Goal: Find contact information: Find contact information

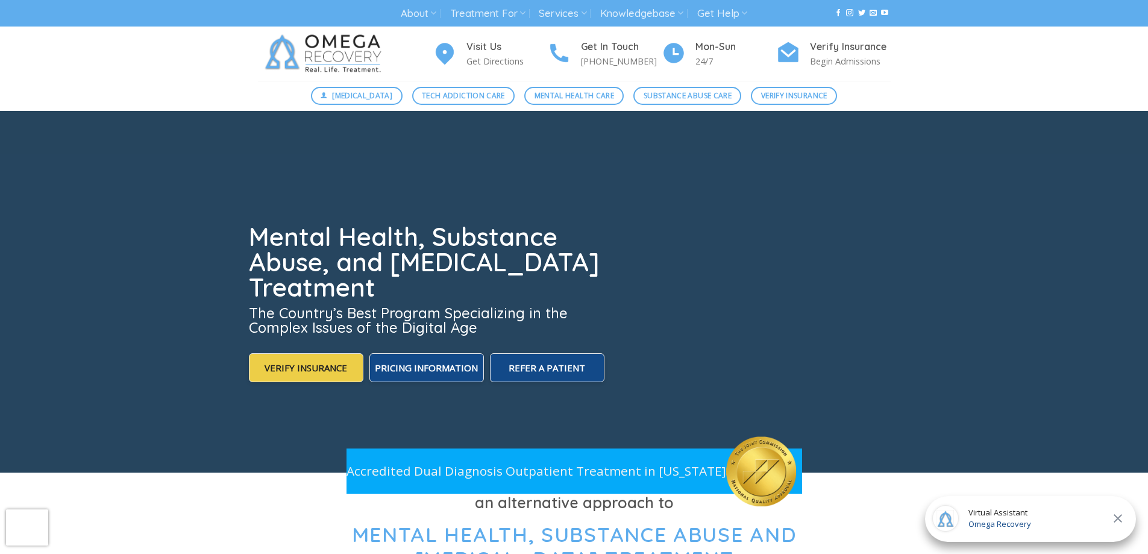
click at [983, 62] on div "Visit Us Get Directions Get In Touch [PHONE_NUMBER] Mon-[DATE] Verify Insurance…" at bounding box center [574, 54] width 1148 height 54
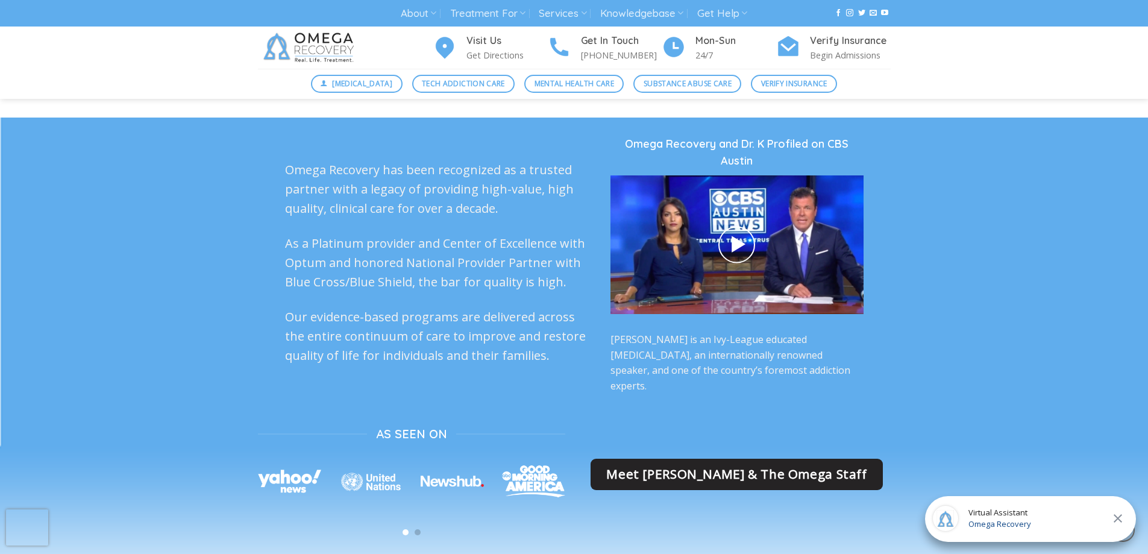
scroll to position [2892, 0]
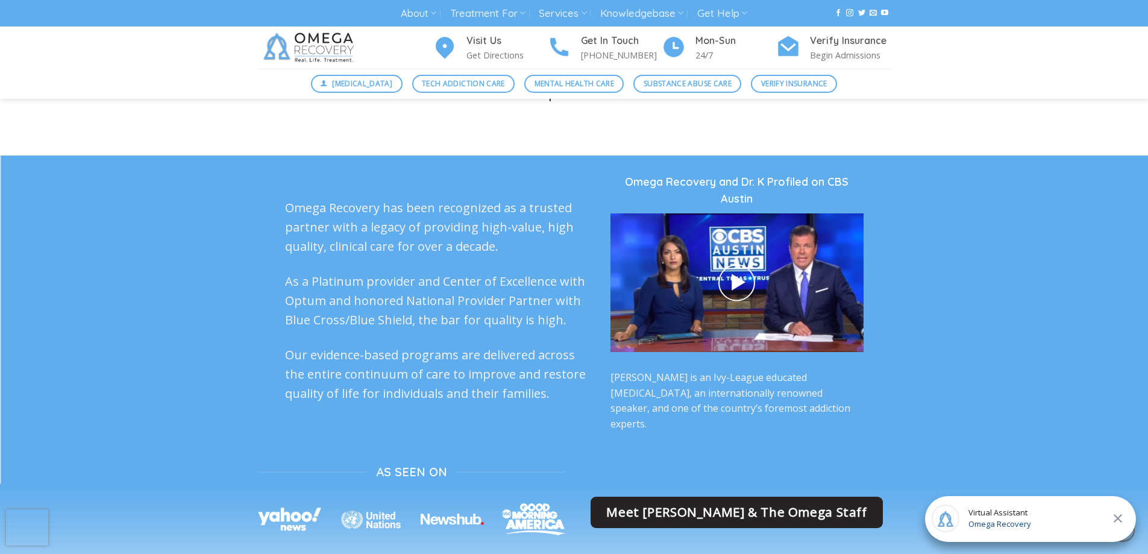
click at [1119, 515] on icon at bounding box center [1117, 518] width 14 height 14
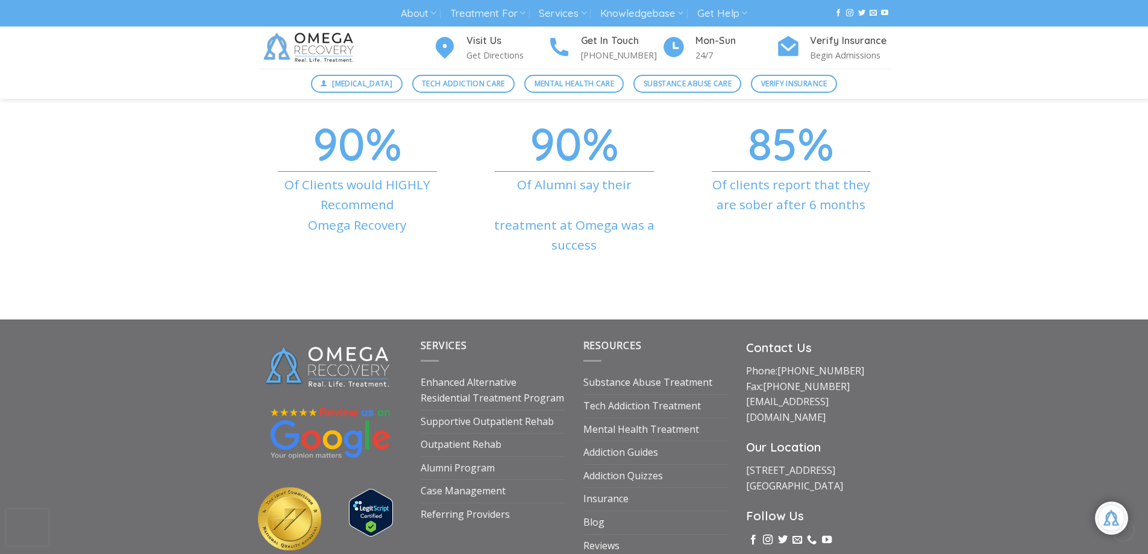
scroll to position [4103, 0]
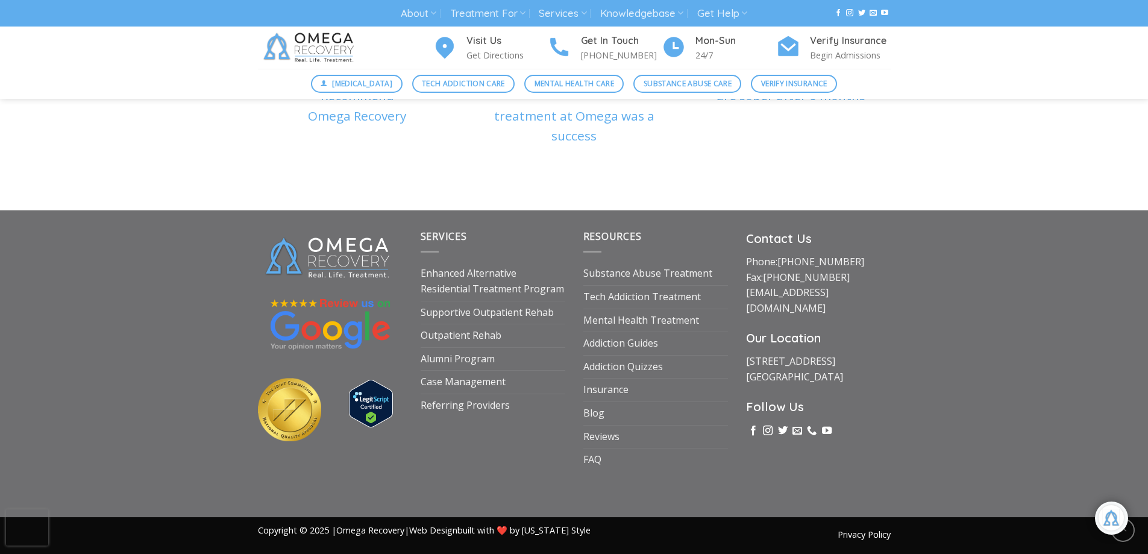
click at [1116, 520] on div at bounding box center [1111, 517] width 27 height 27
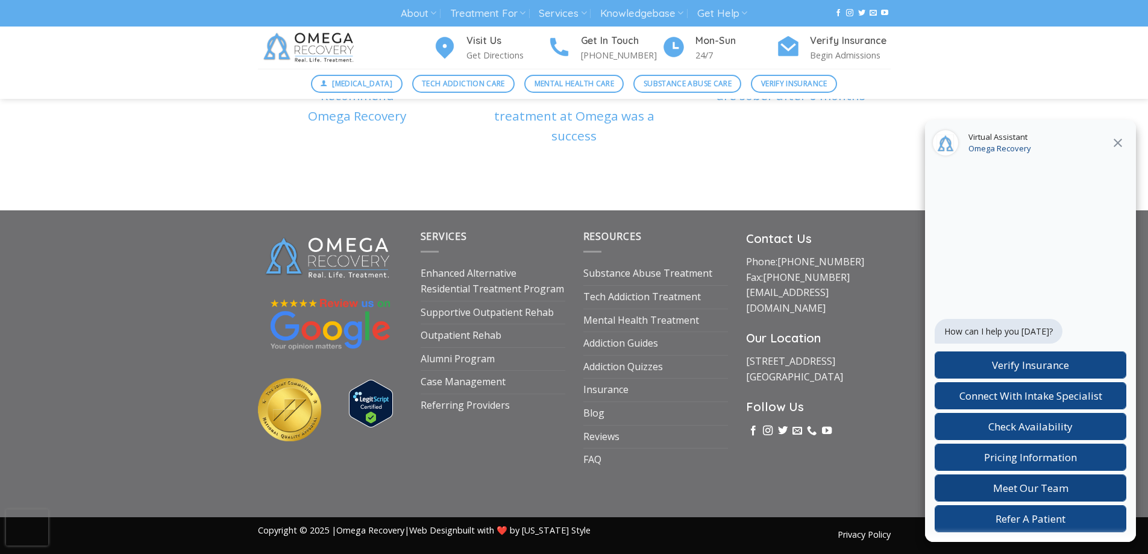
click at [1057, 484] on span "Meet Our Team" at bounding box center [1030, 488] width 75 height 14
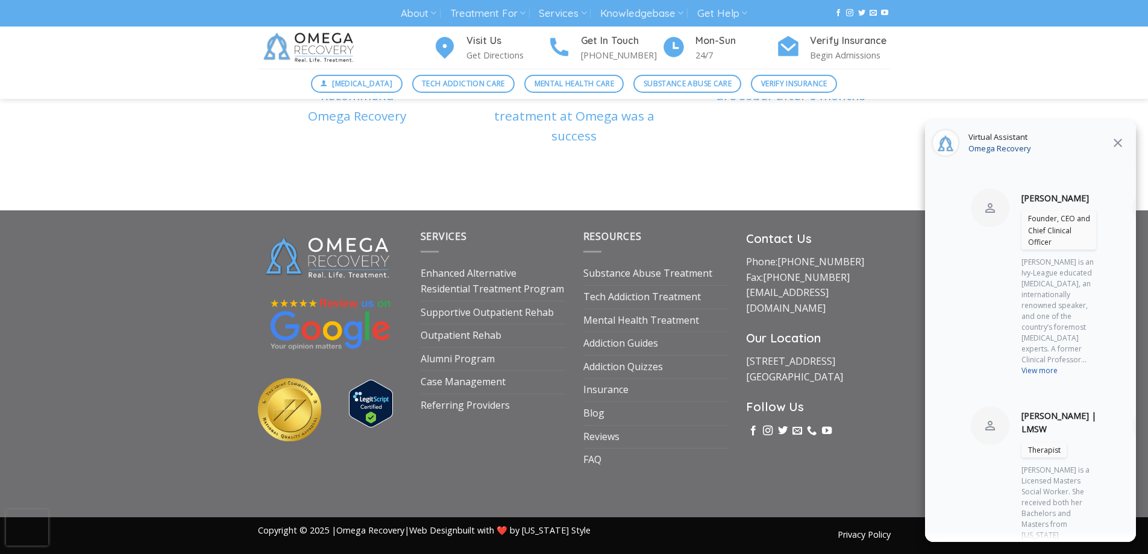
scroll to position [793, 0]
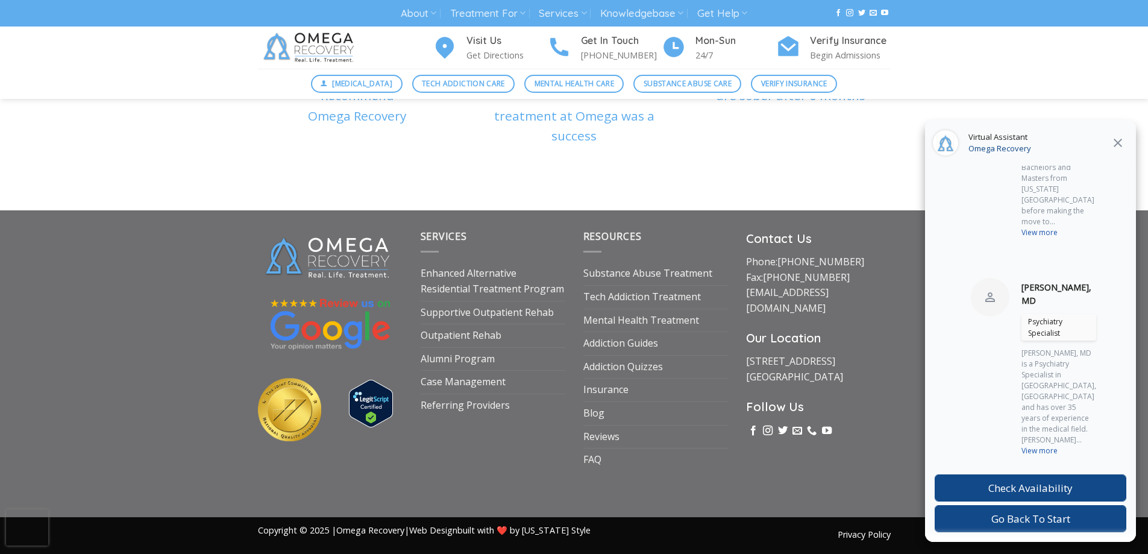
click at [1115, 137] on icon at bounding box center [1117, 143] width 14 height 14
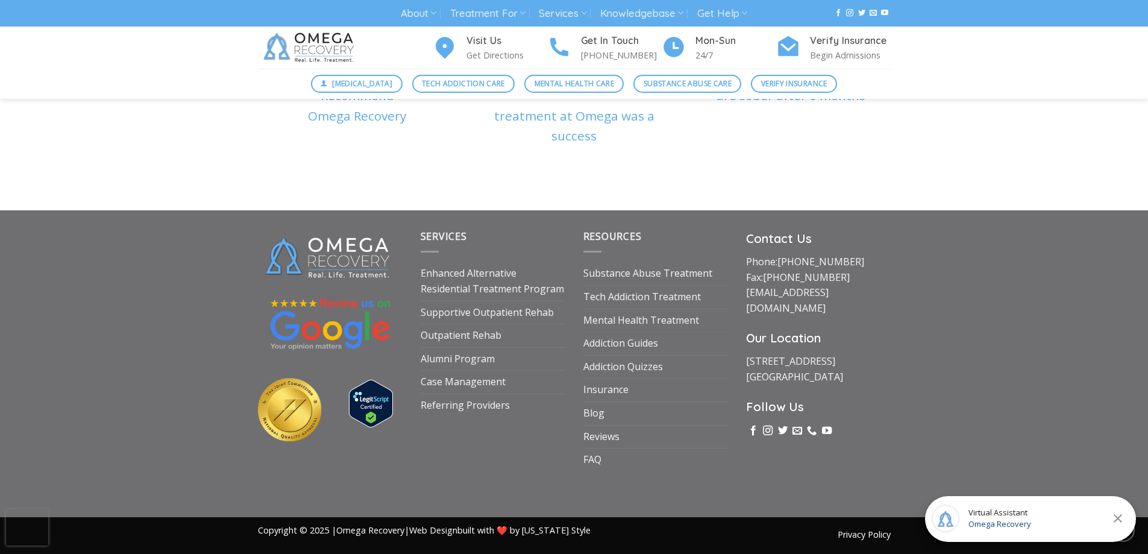
click at [1120, 520] on icon at bounding box center [1117, 518] width 8 height 8
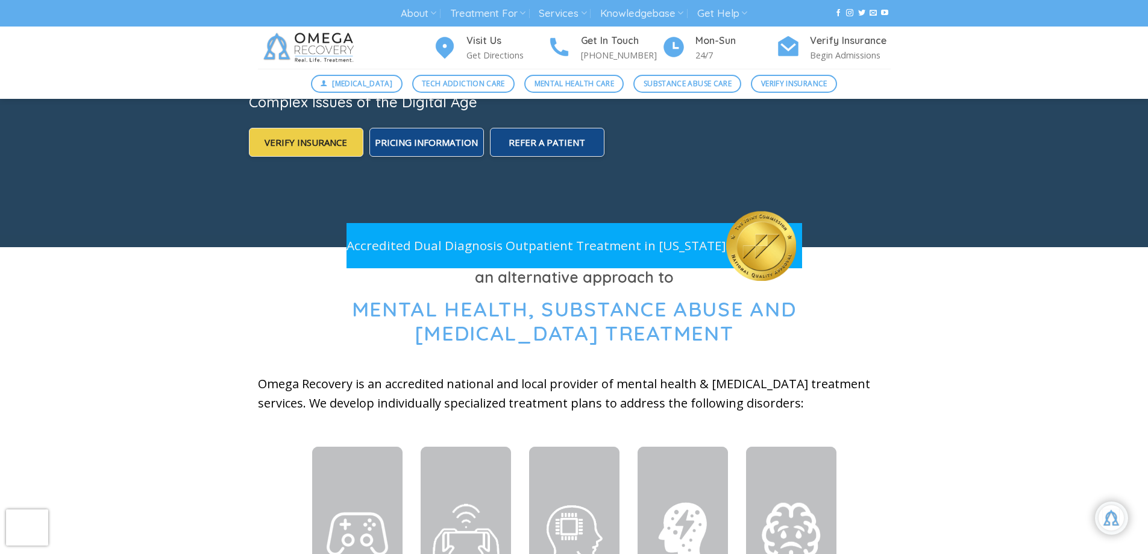
scroll to position [0, 0]
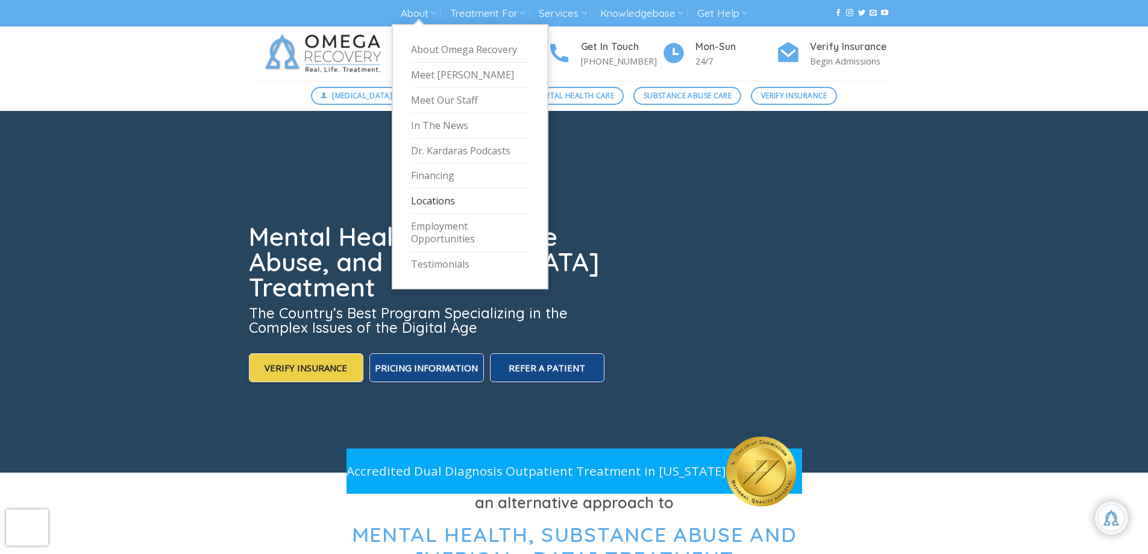
click at [434, 203] on link "Locations" at bounding box center [470, 201] width 118 height 25
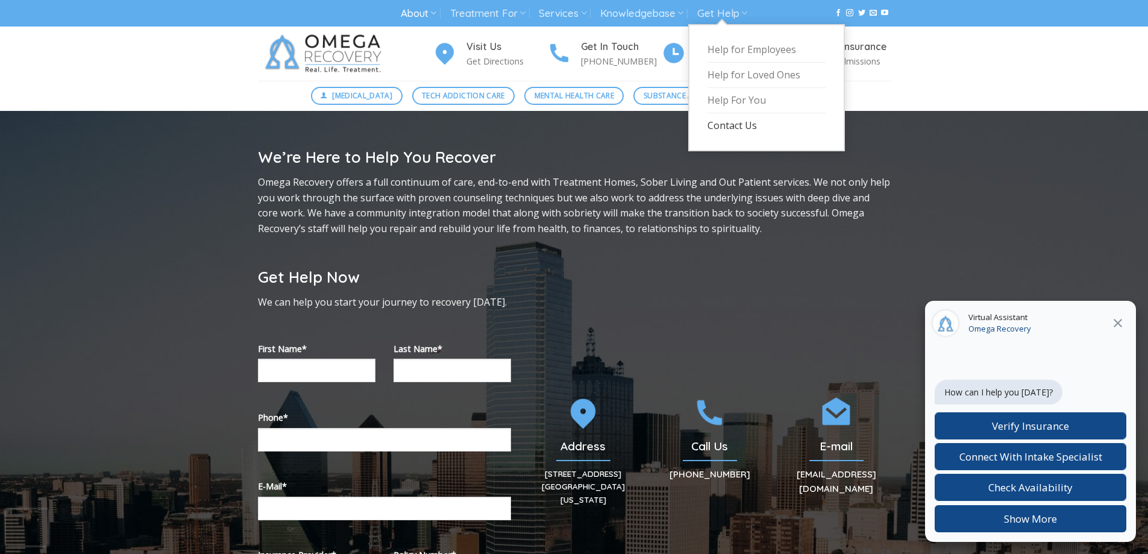
click at [748, 126] on link "Contact Us" at bounding box center [766, 125] width 118 height 25
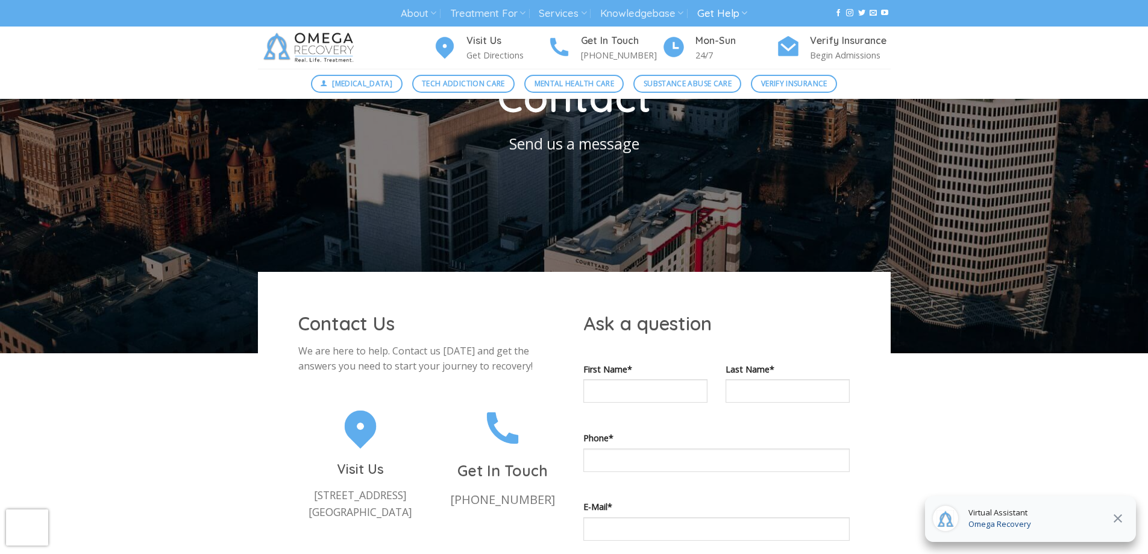
scroll to position [321, 0]
